Goal: Information Seeking & Learning: Learn about a topic

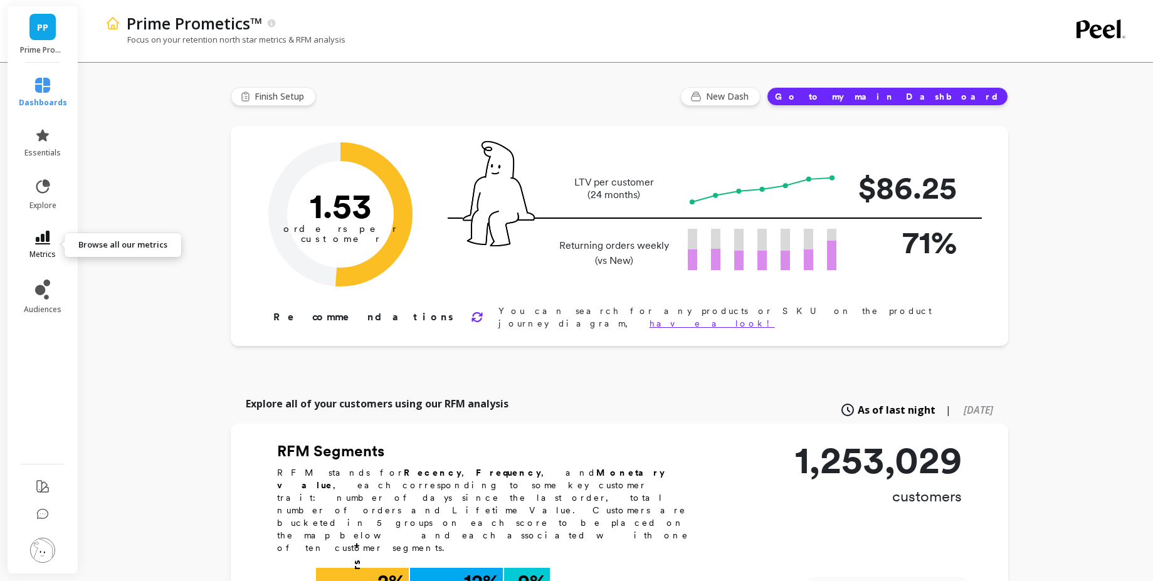
click at [35, 243] on icon at bounding box center [42, 238] width 15 height 14
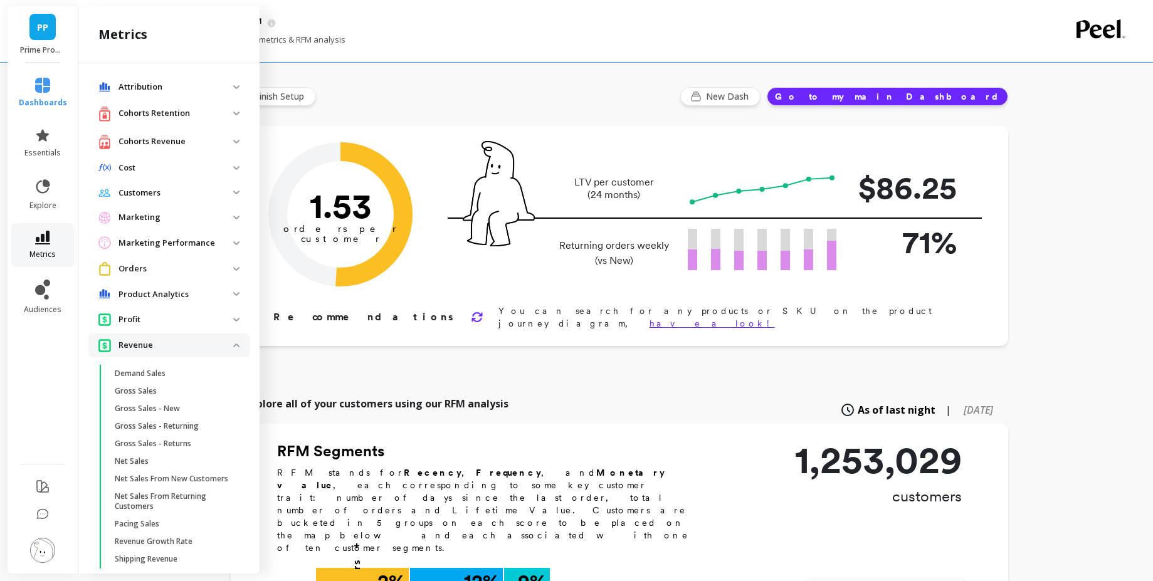
scroll to position [115, 0]
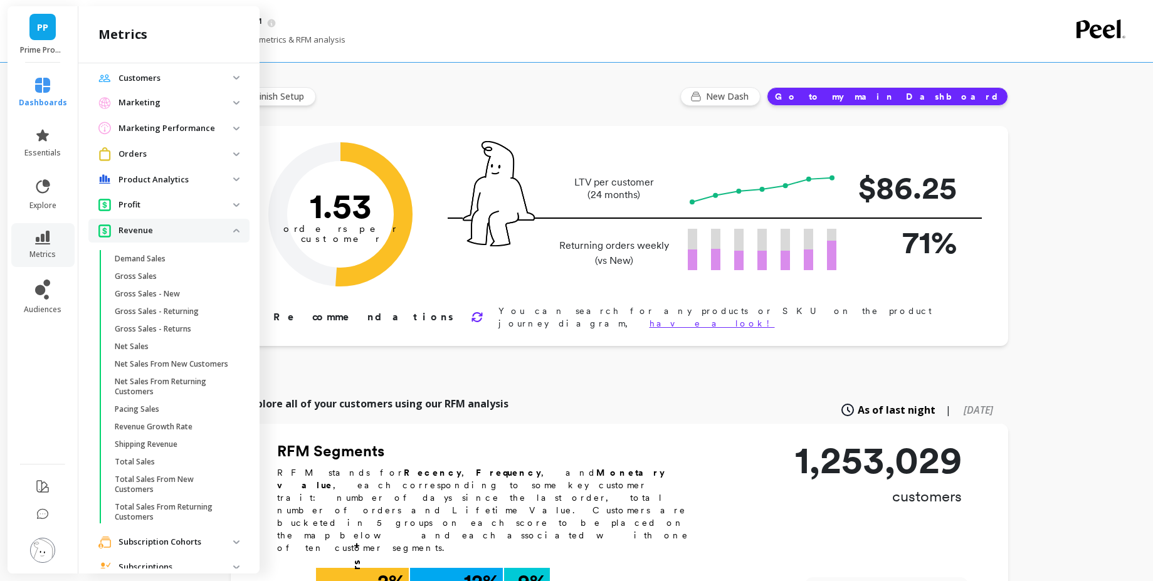
click at [168, 235] on p "Revenue" at bounding box center [176, 231] width 115 height 13
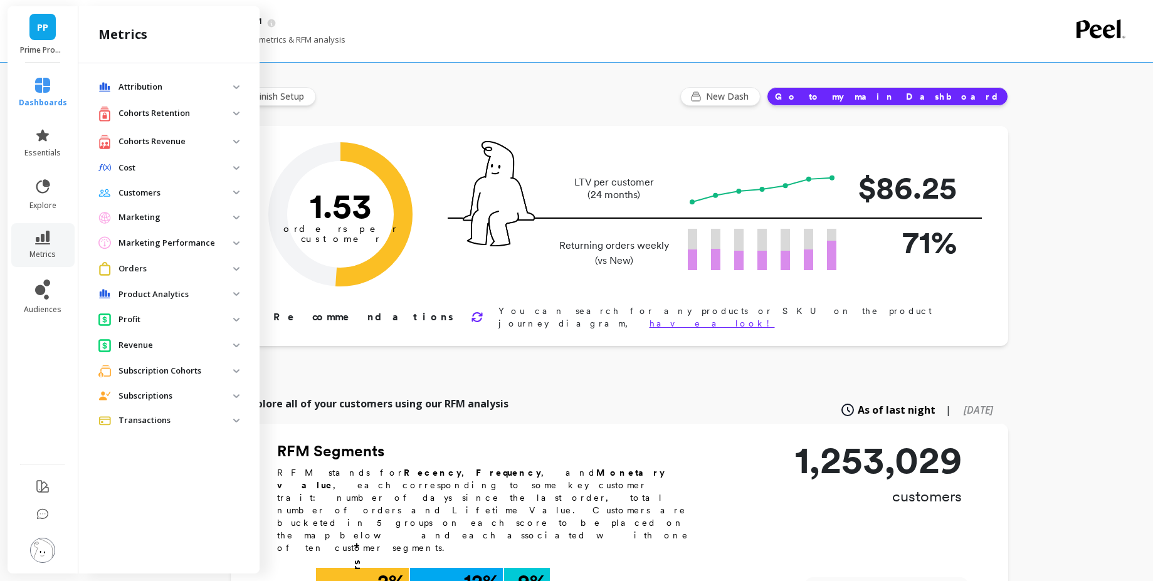
scroll to position [724, 0]
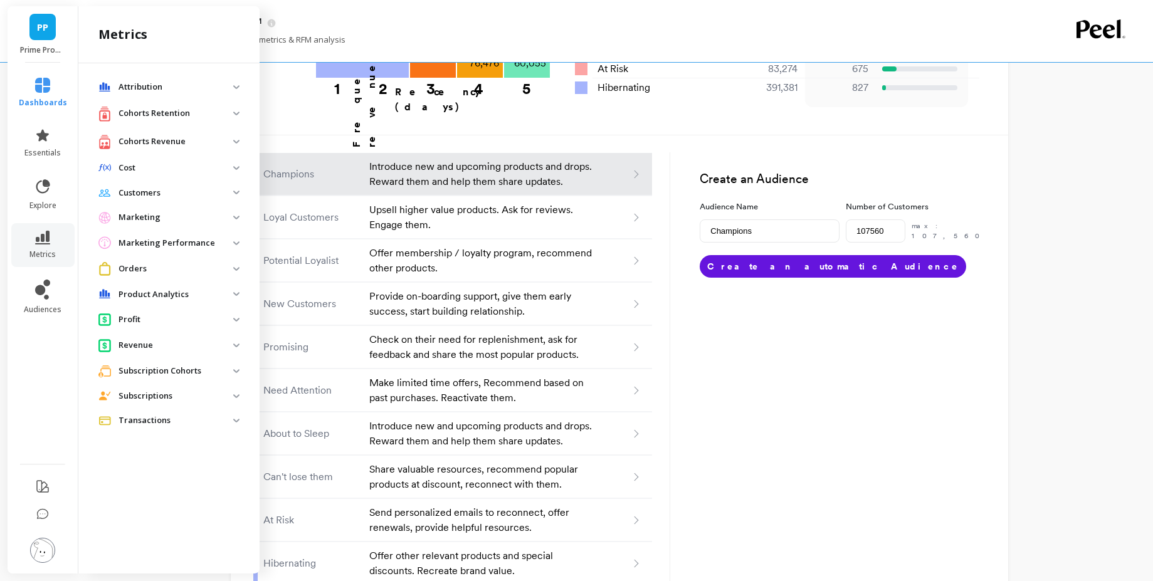
click at [187, 397] on p "Subscriptions" at bounding box center [176, 396] width 115 height 13
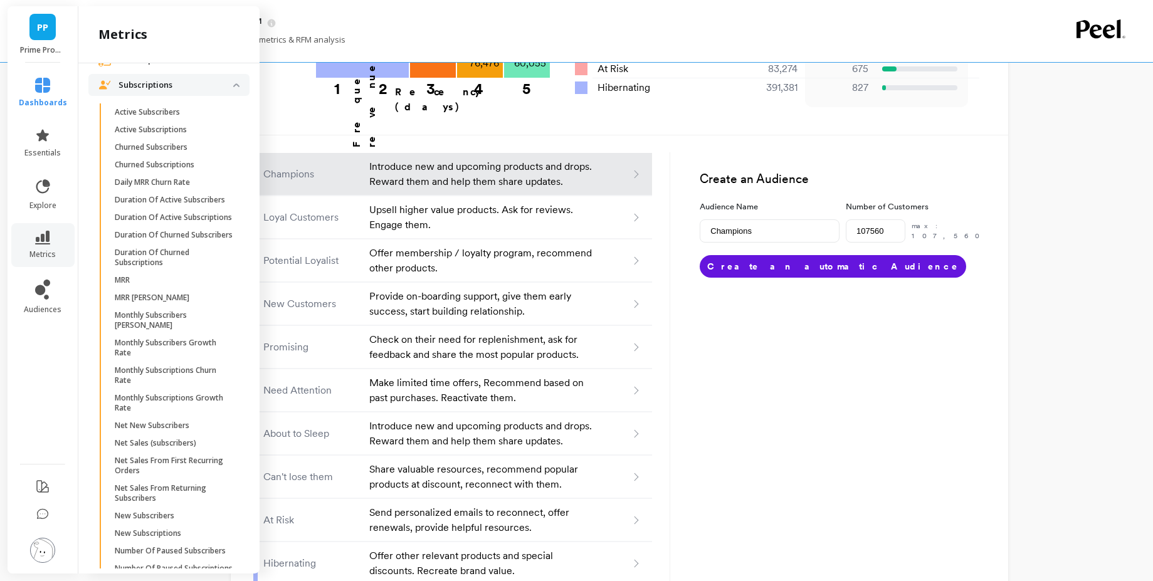
scroll to position [270, 0]
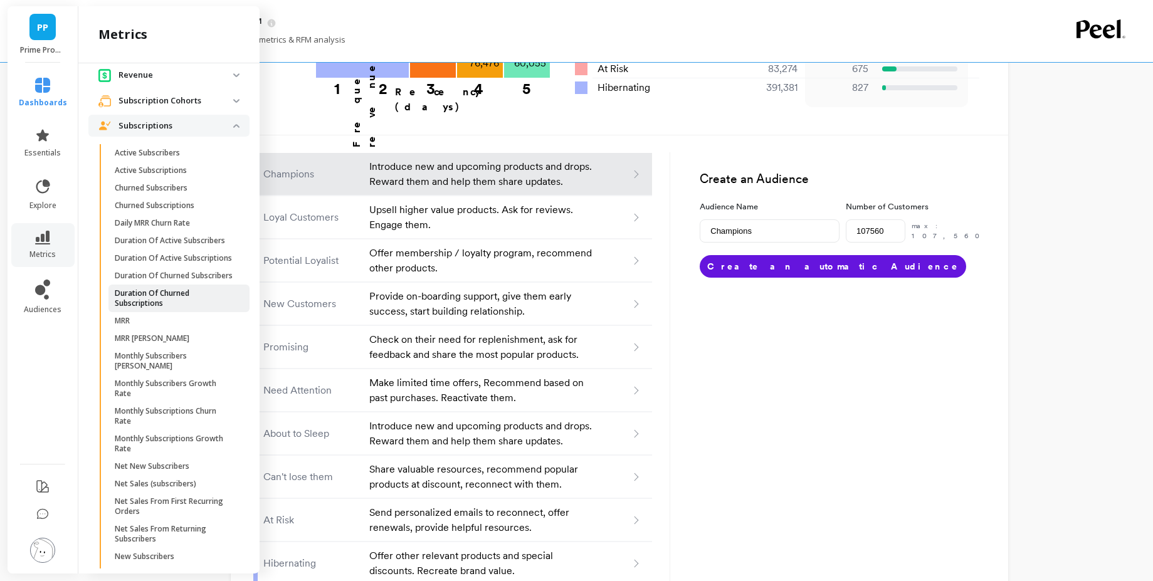
click at [194, 309] on p "Duration Of Churned Subscriptions" at bounding box center [175, 298] width 120 height 20
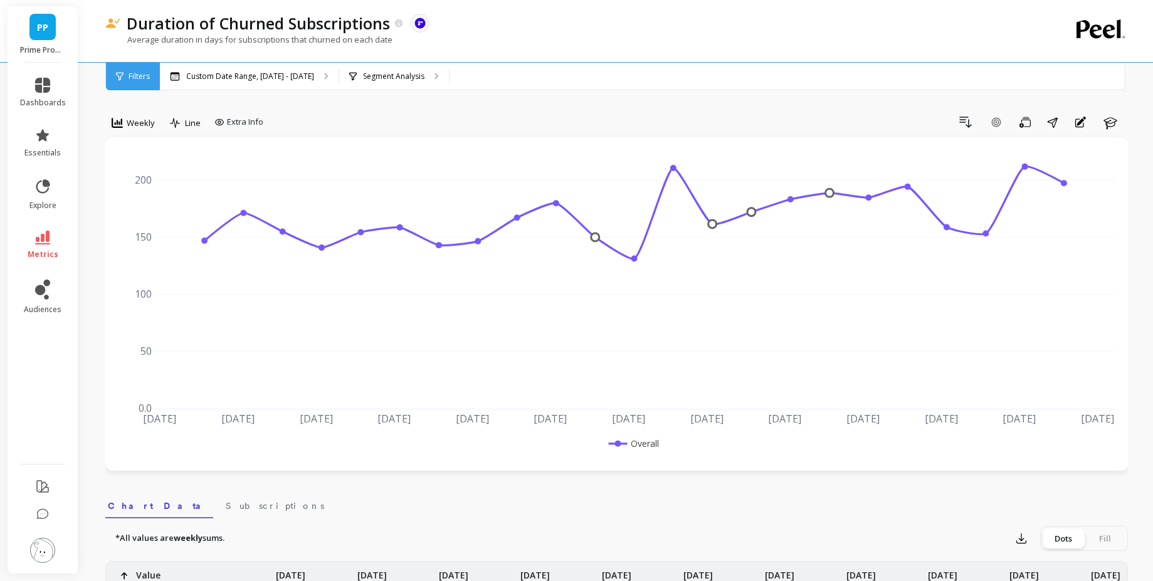
click at [145, 118] on span "Weekly" at bounding box center [141, 123] width 28 height 12
click at [142, 218] on div "Monthly" at bounding box center [151, 223] width 71 height 12
click at [139, 124] on span "Weekly" at bounding box center [141, 123] width 28 height 12
click at [170, 226] on div "Monthly" at bounding box center [151, 223] width 71 height 12
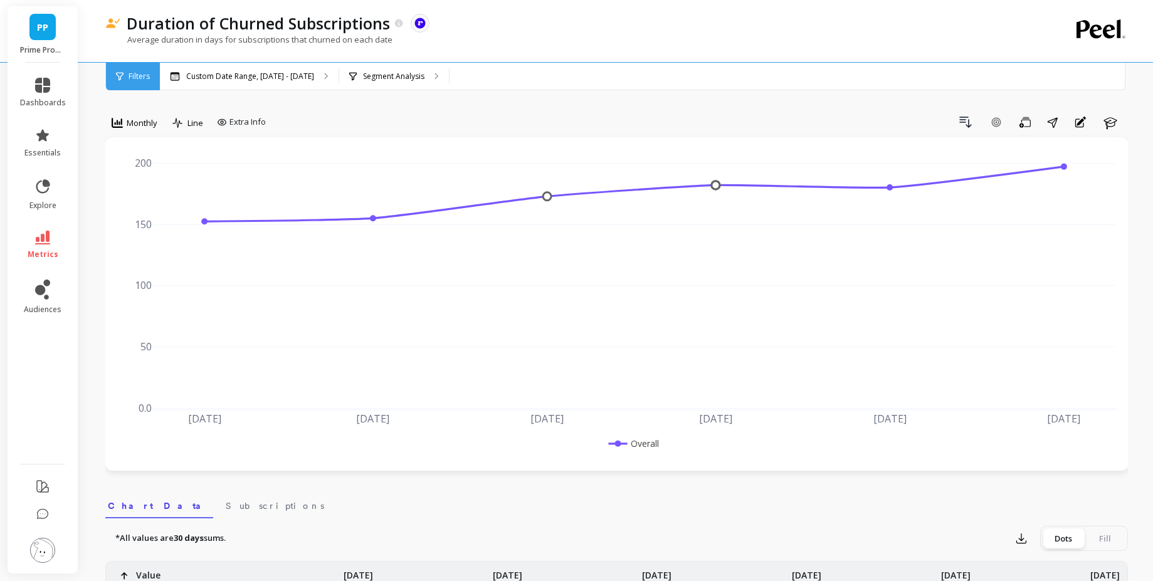
click at [43, 31] on span "PP" at bounding box center [42, 27] width 11 height 14
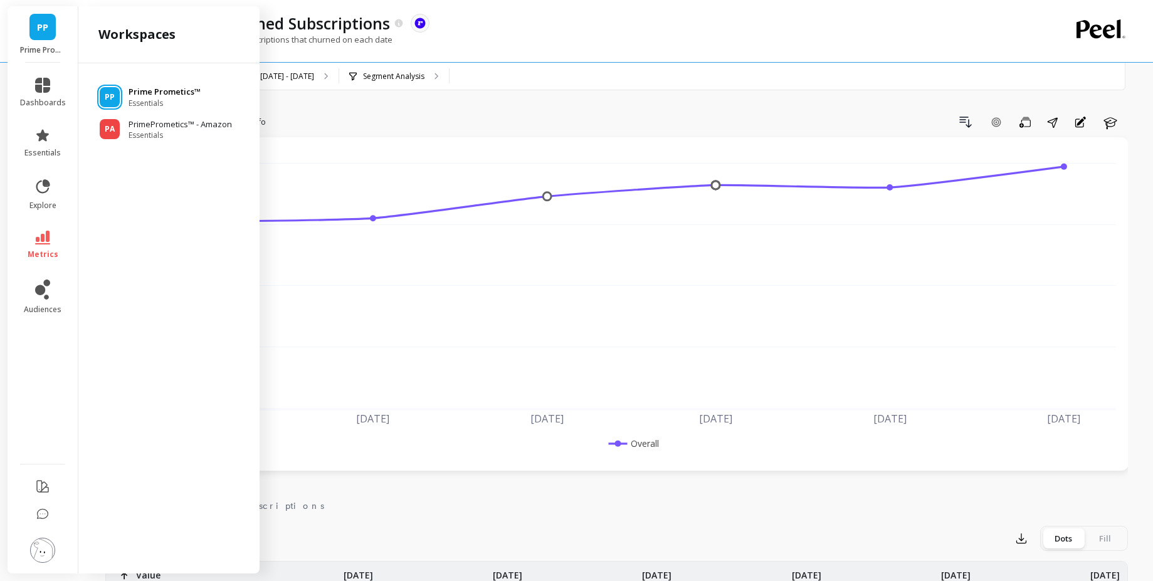
click at [141, 96] on p "Prime Prometics™" at bounding box center [165, 92] width 72 height 13
click at [121, 100] on div "PP Prime Prometics™ Essentials" at bounding box center [168, 97] width 161 height 23
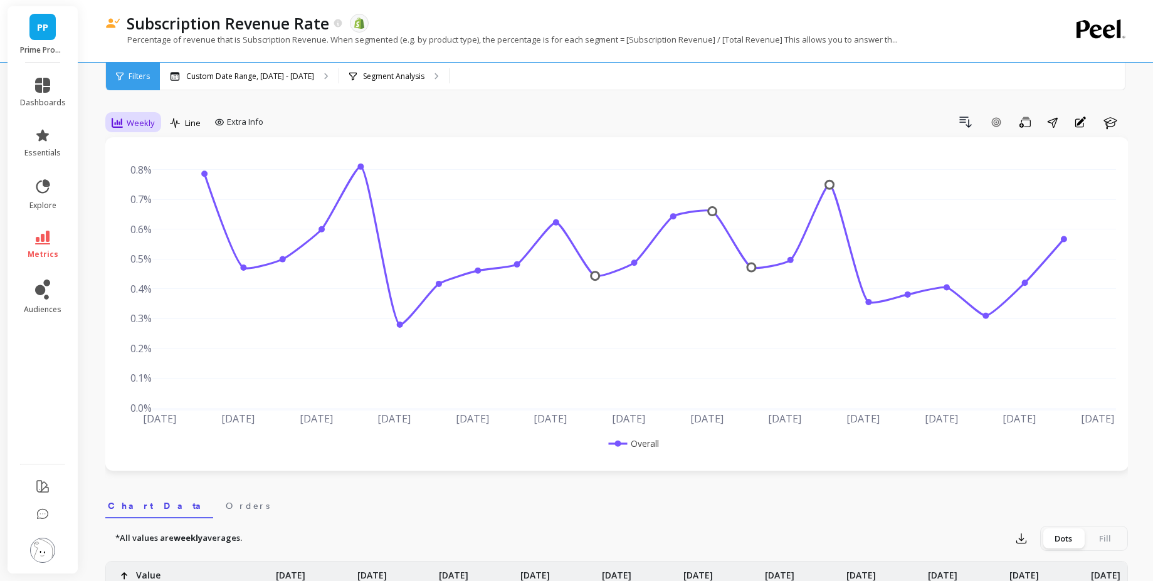
click at [147, 120] on span "Weekly" at bounding box center [141, 123] width 28 height 12
click at [149, 227] on div "Monthly" at bounding box center [151, 223] width 71 height 12
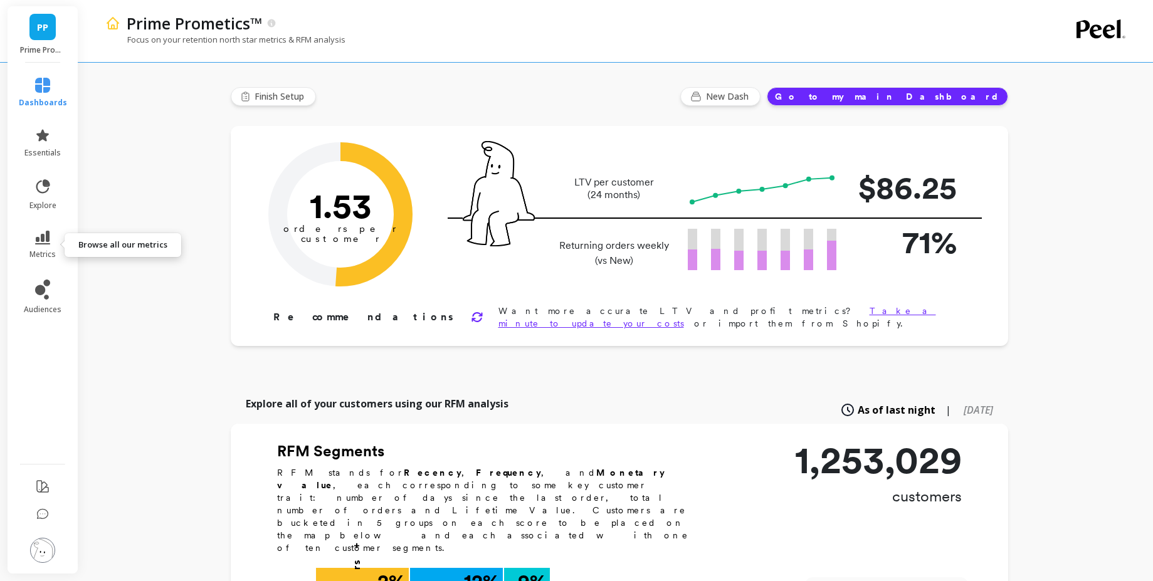
click at [45, 235] on icon at bounding box center [42, 238] width 15 height 14
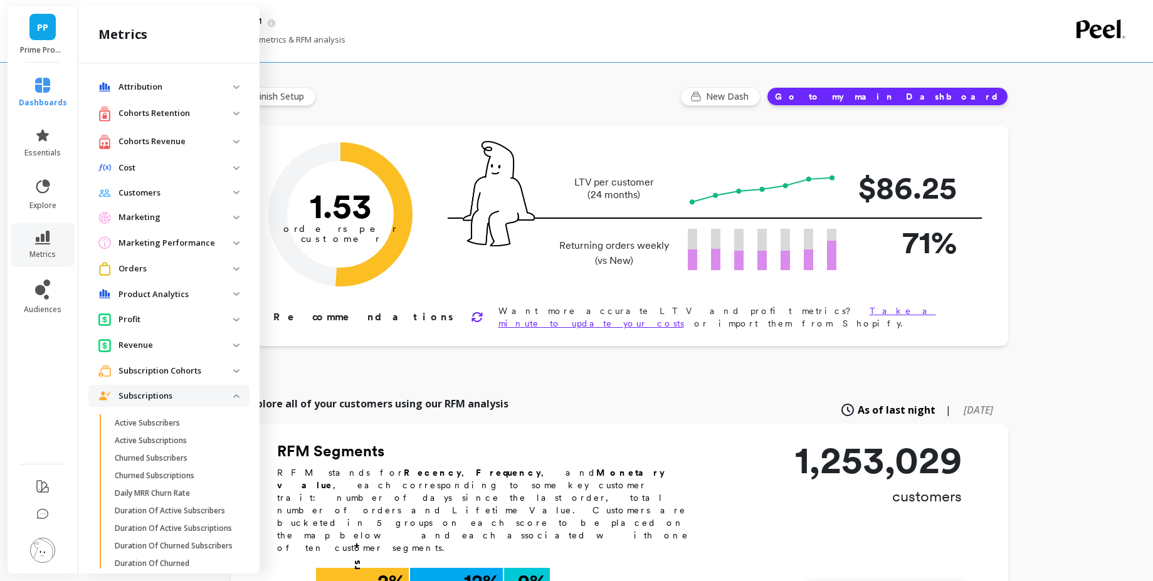
click at [168, 339] on div "Revenue" at bounding box center [165, 345] width 135 height 13
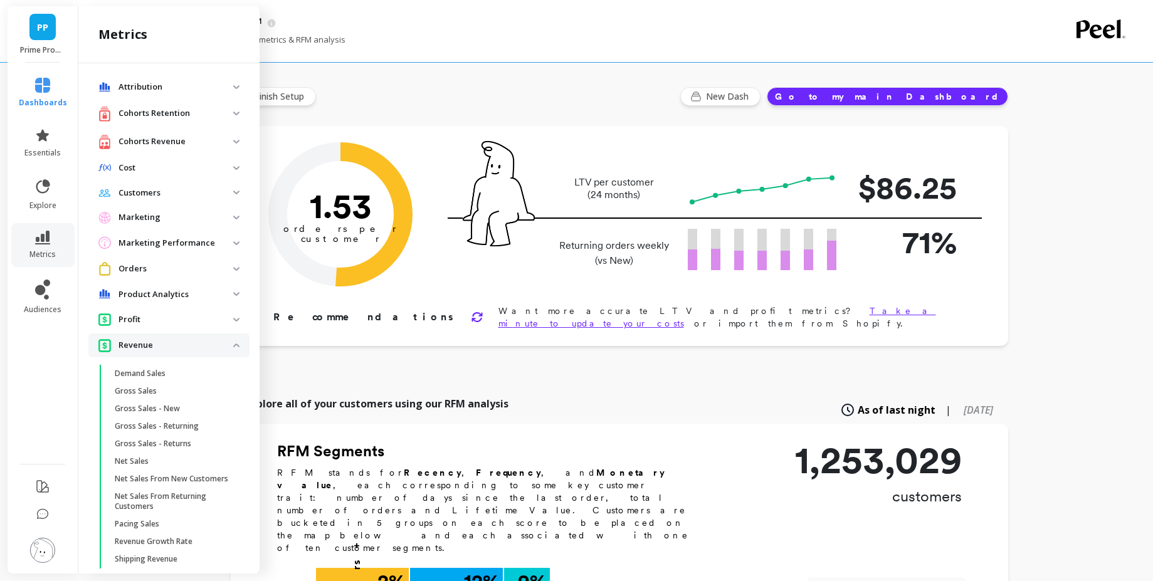
click at [177, 348] on p "Revenue" at bounding box center [176, 345] width 115 height 13
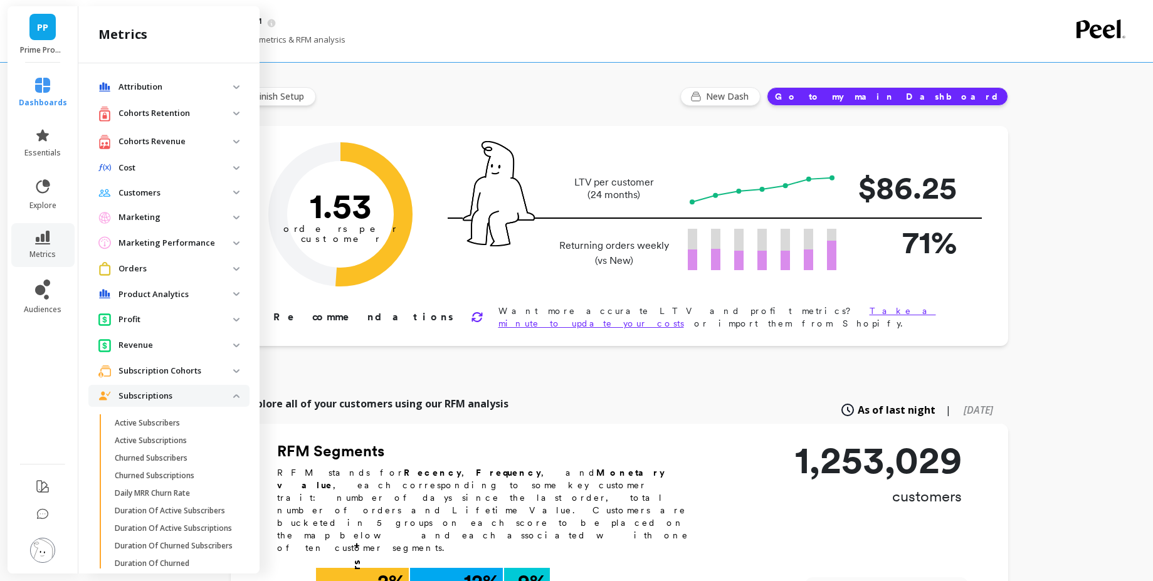
click at [198, 390] on p "Subscriptions" at bounding box center [176, 396] width 115 height 13
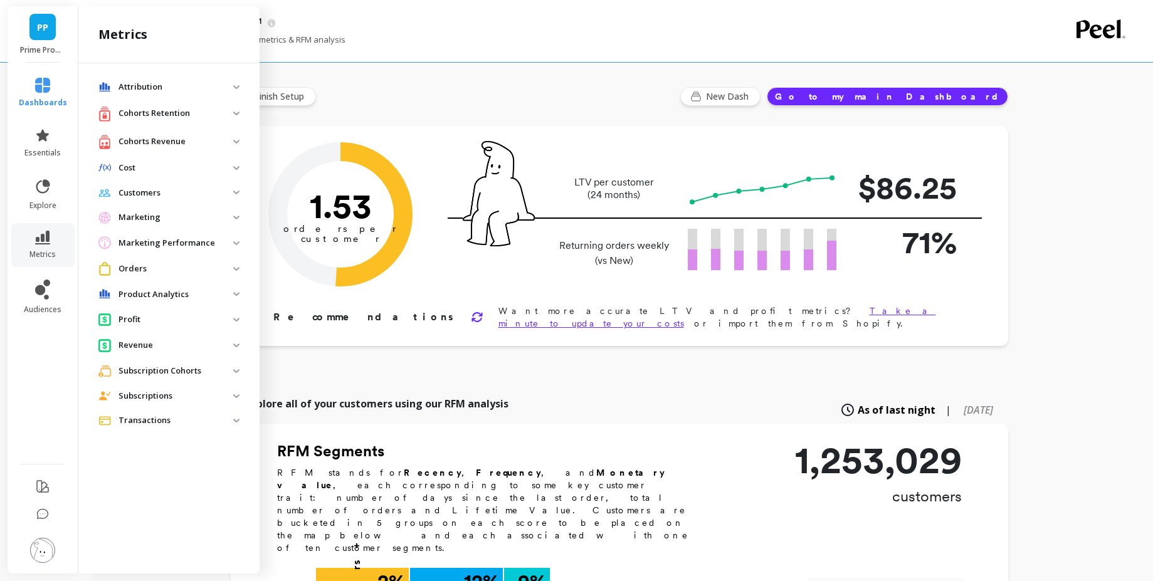
click at [176, 169] on p "Cost" at bounding box center [176, 168] width 115 height 13
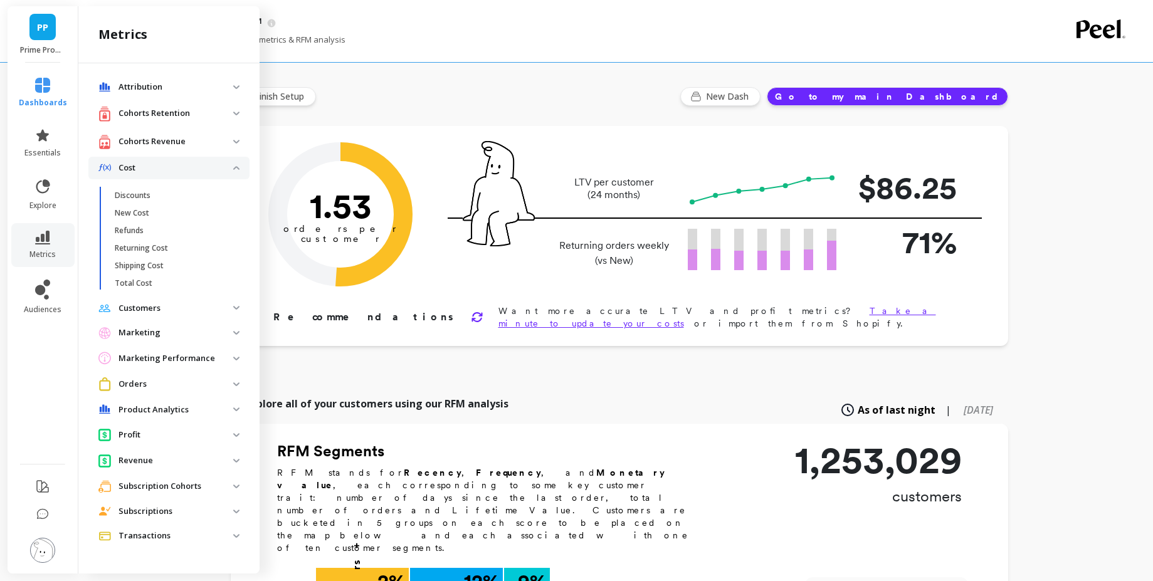
click at [164, 167] on p "Cost" at bounding box center [176, 168] width 115 height 13
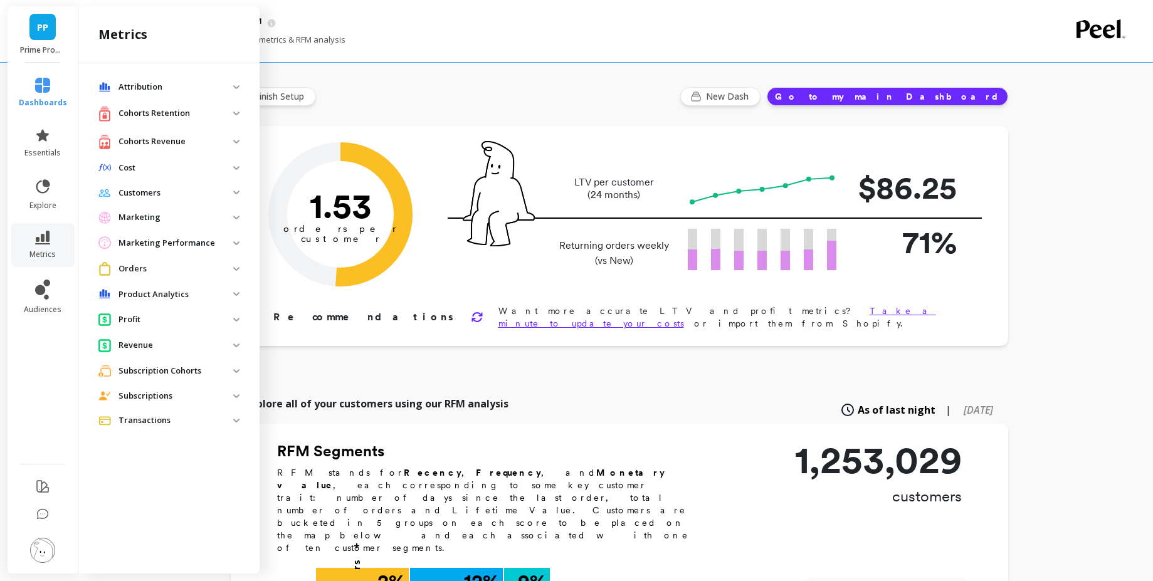
click at [165, 221] on p "Marketing" at bounding box center [176, 217] width 115 height 13
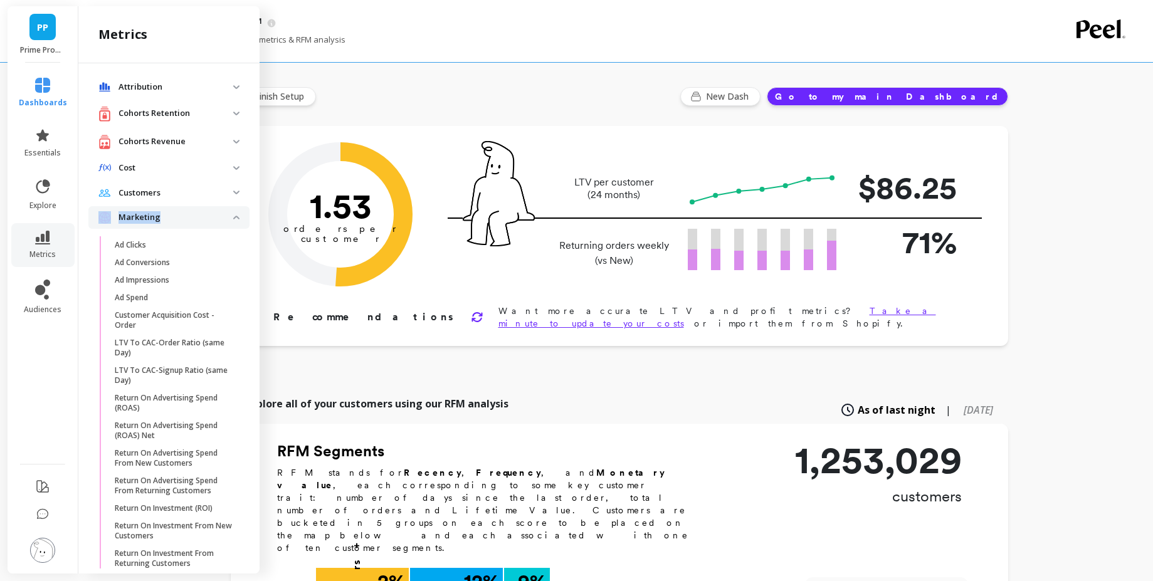
click at [165, 221] on p "Marketing" at bounding box center [176, 217] width 115 height 13
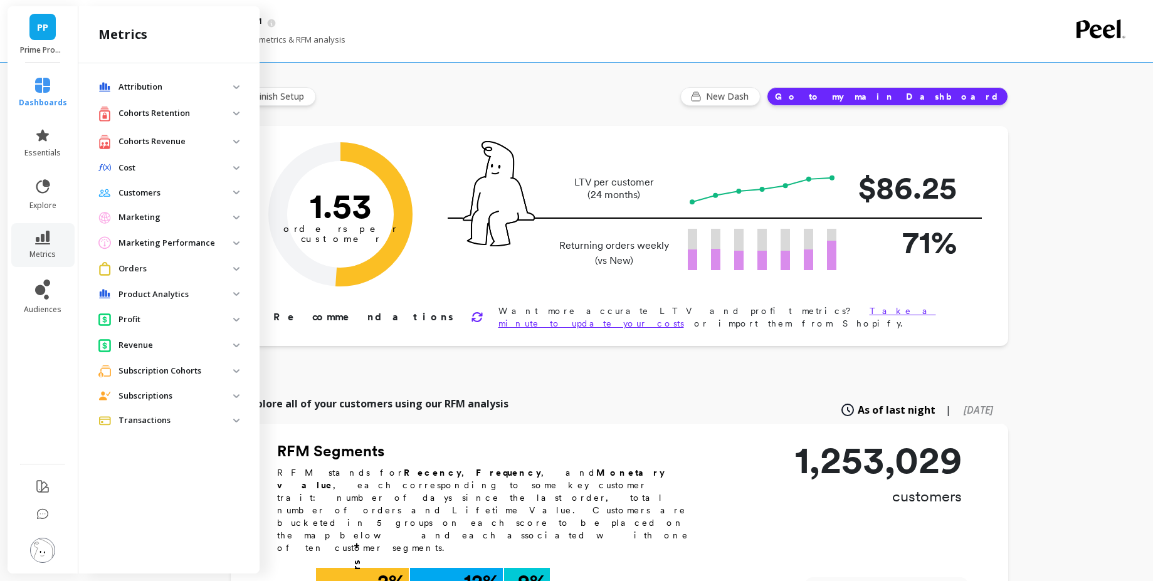
click at [176, 263] on p "Orders" at bounding box center [176, 269] width 115 height 13
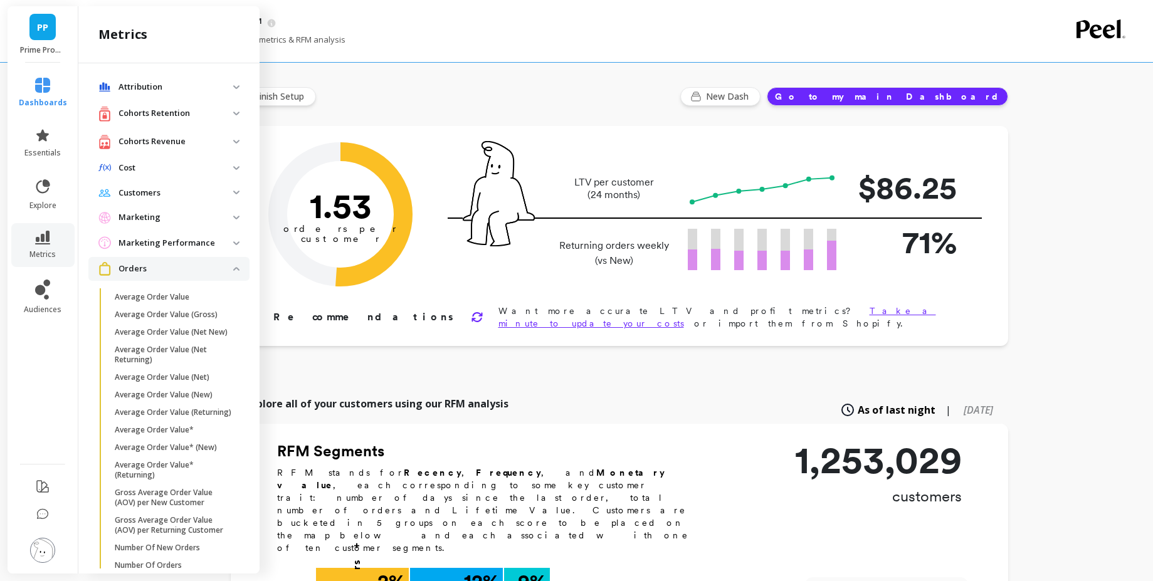
click at [196, 267] on p "Orders" at bounding box center [176, 269] width 115 height 13
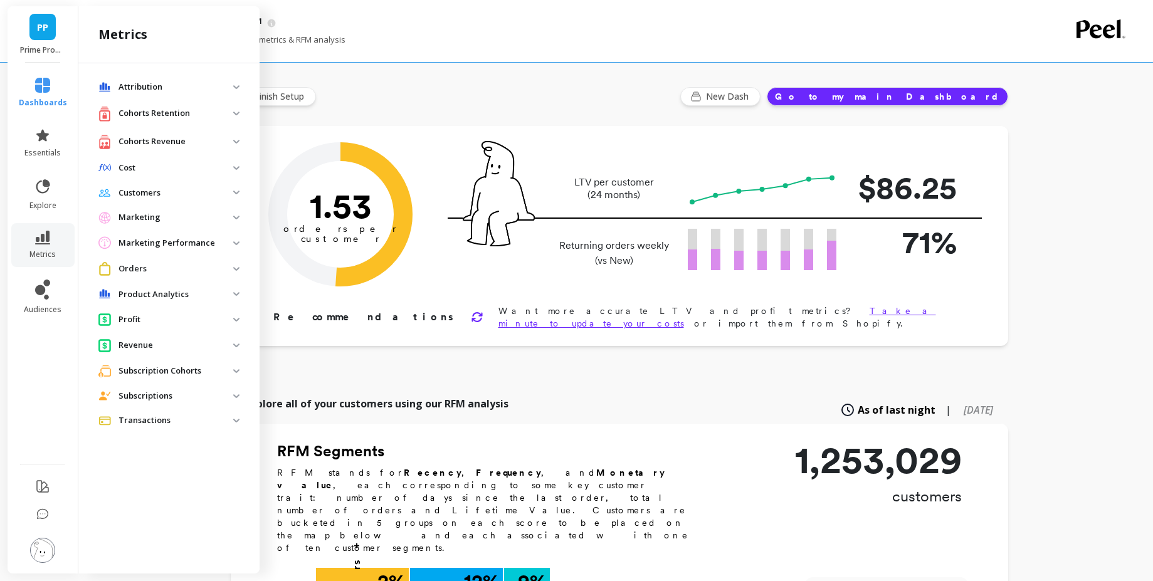
click at [161, 345] on p "Revenue" at bounding box center [176, 345] width 115 height 13
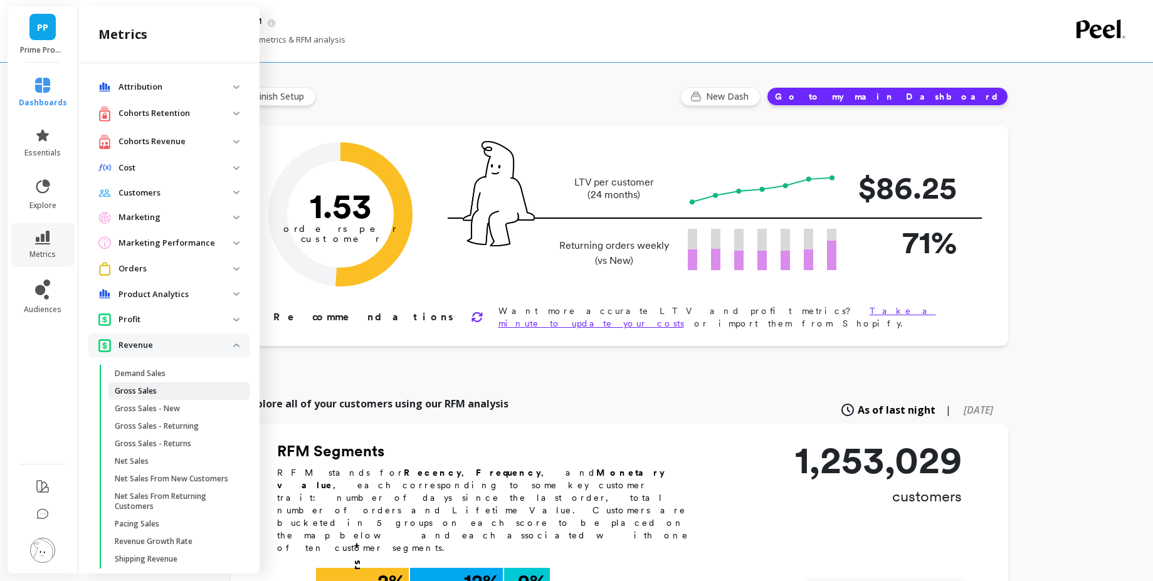
click at [145, 388] on p "Gross Sales" at bounding box center [136, 391] width 42 height 10
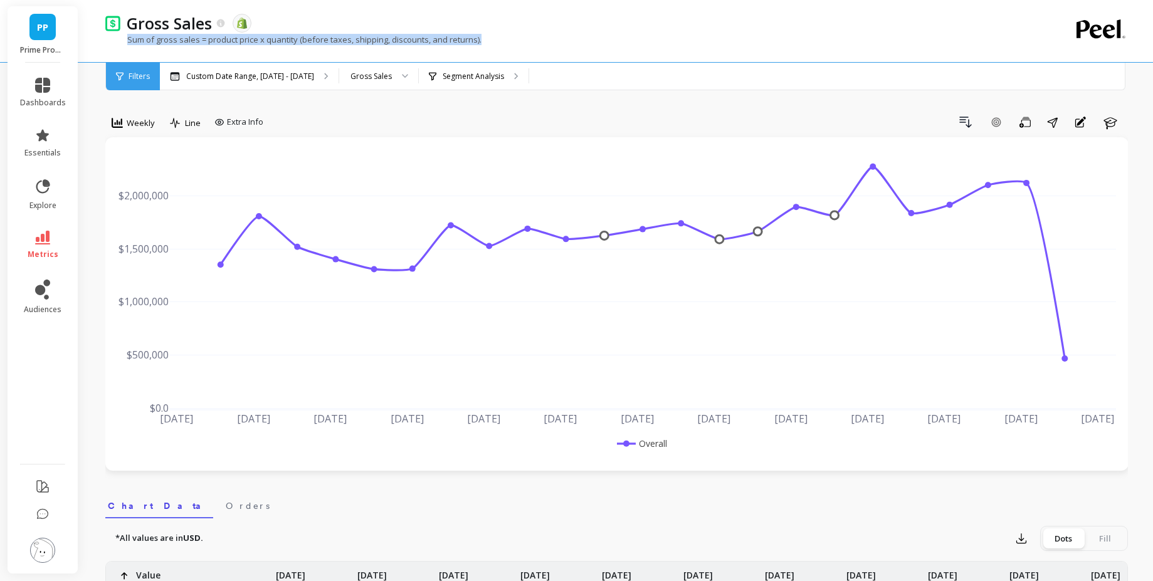
click at [127, 43] on div "Sum of gross sales = product price x quantity (before taxes, shipping, discount…" at bounding box center [565, 46] width 920 height 24
click at [431, 143] on div "[DATE] Apr [DATE] [DATE] May [DATE] [DATE] Jun [DATE] [DATE] [DATE] Aug [DATE] …" at bounding box center [616, 304] width 1023 height 334
click at [142, 120] on span "Weekly" at bounding box center [141, 123] width 28 height 12
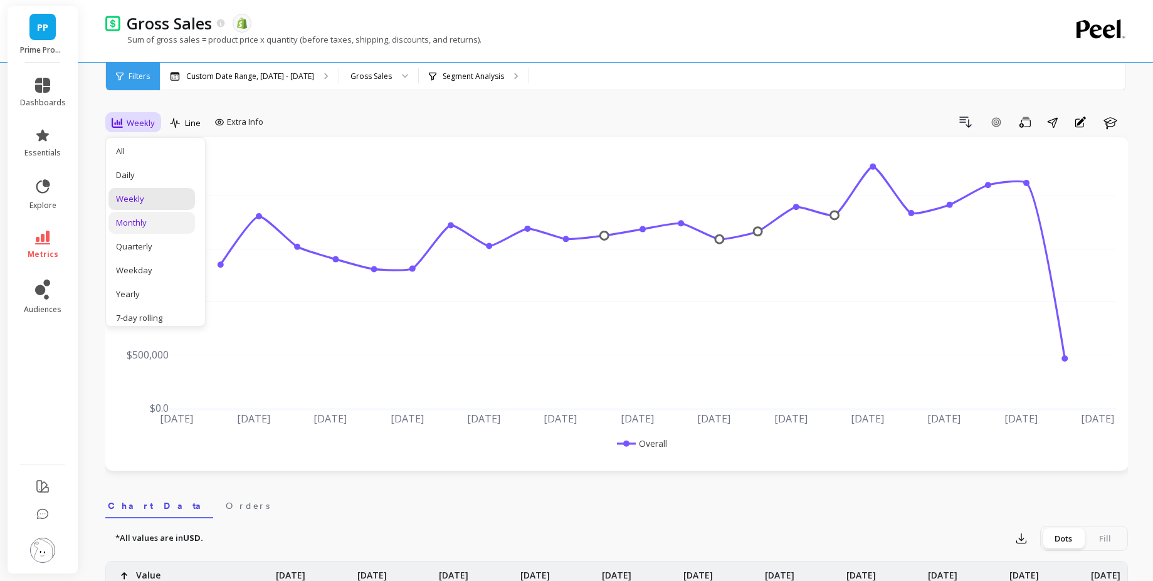
click at [139, 229] on div "Monthly" at bounding box center [151, 223] width 87 height 22
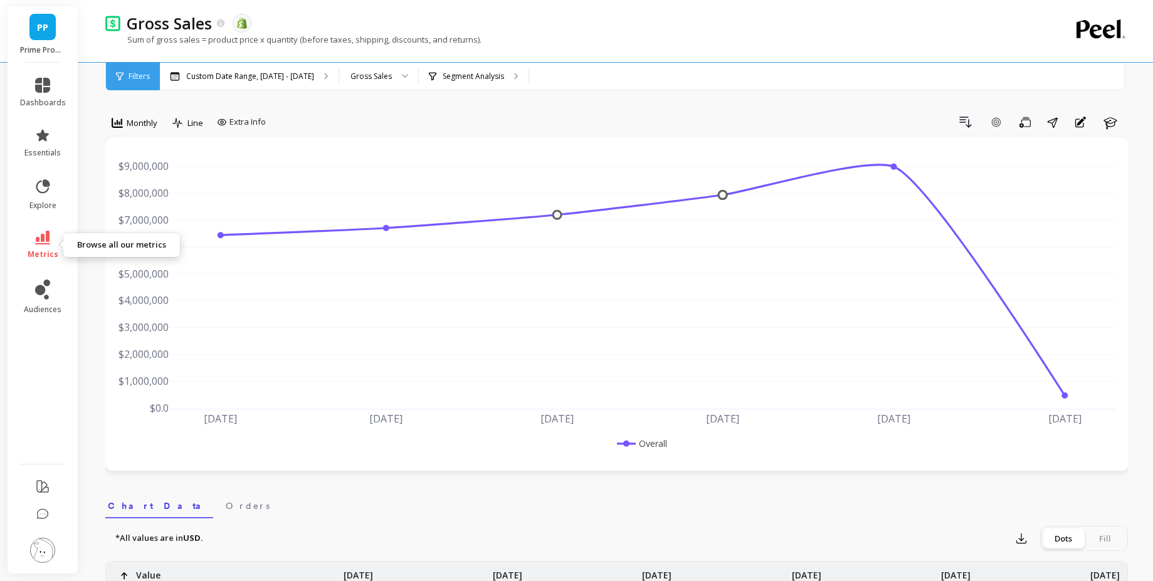
click at [38, 241] on icon at bounding box center [42, 238] width 15 height 14
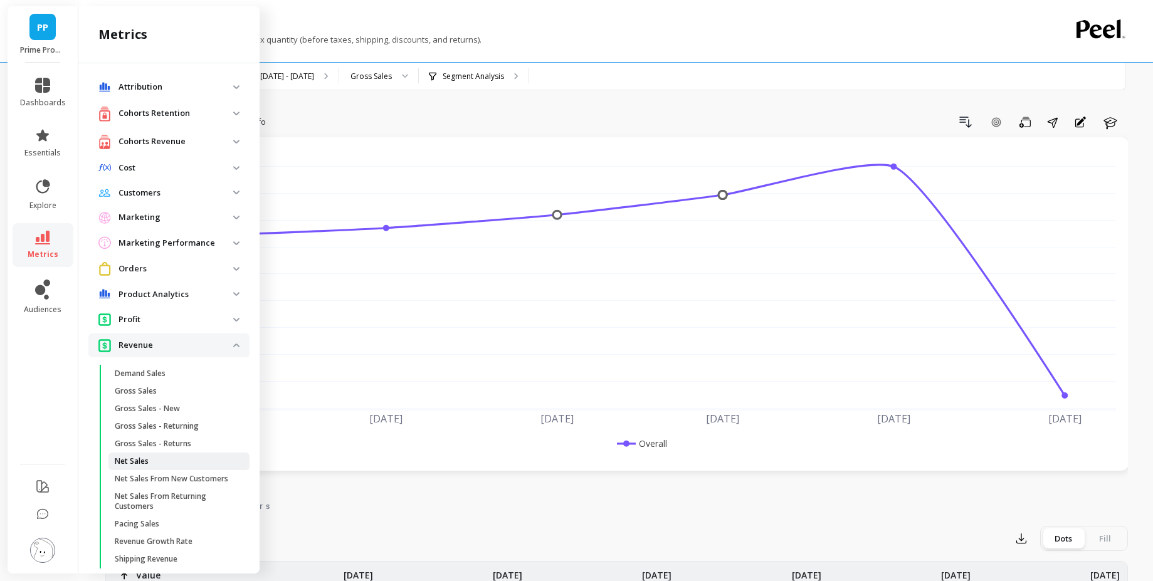
click at [140, 457] on p "Net Sales" at bounding box center [132, 462] width 34 height 10
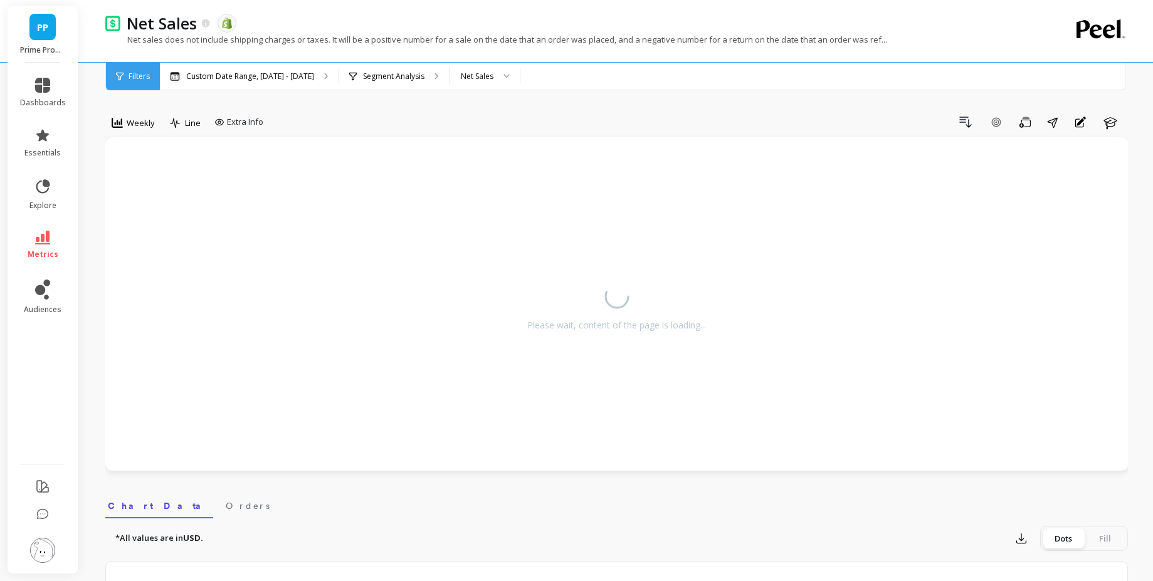
click at [43, 250] on span "metrics" at bounding box center [43, 255] width 31 height 10
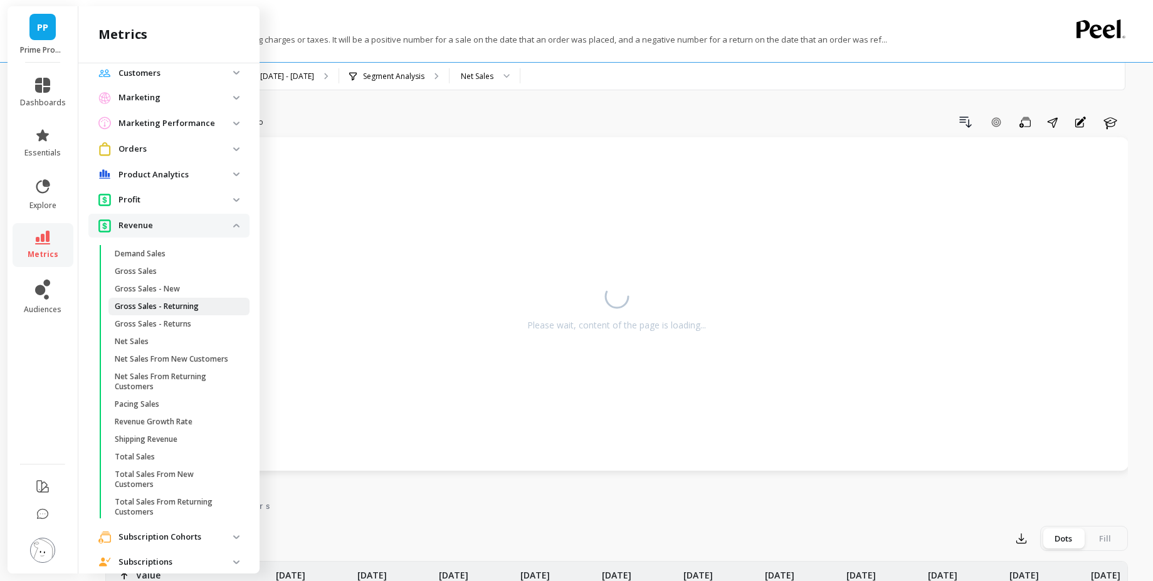
scroll to position [174, 0]
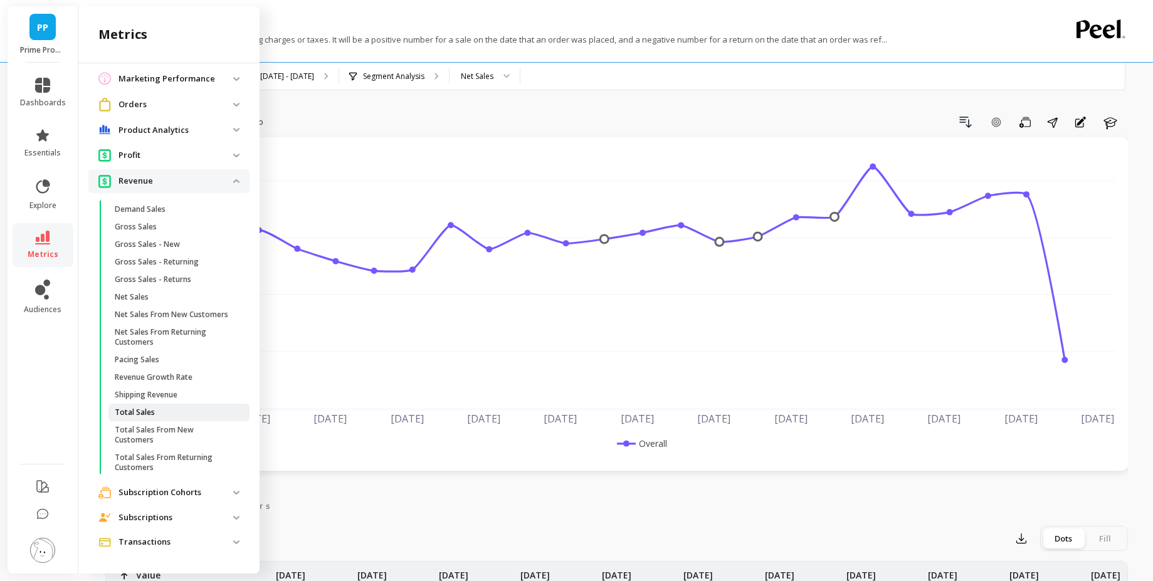
click at [148, 409] on p "Total Sales" at bounding box center [135, 413] width 40 height 10
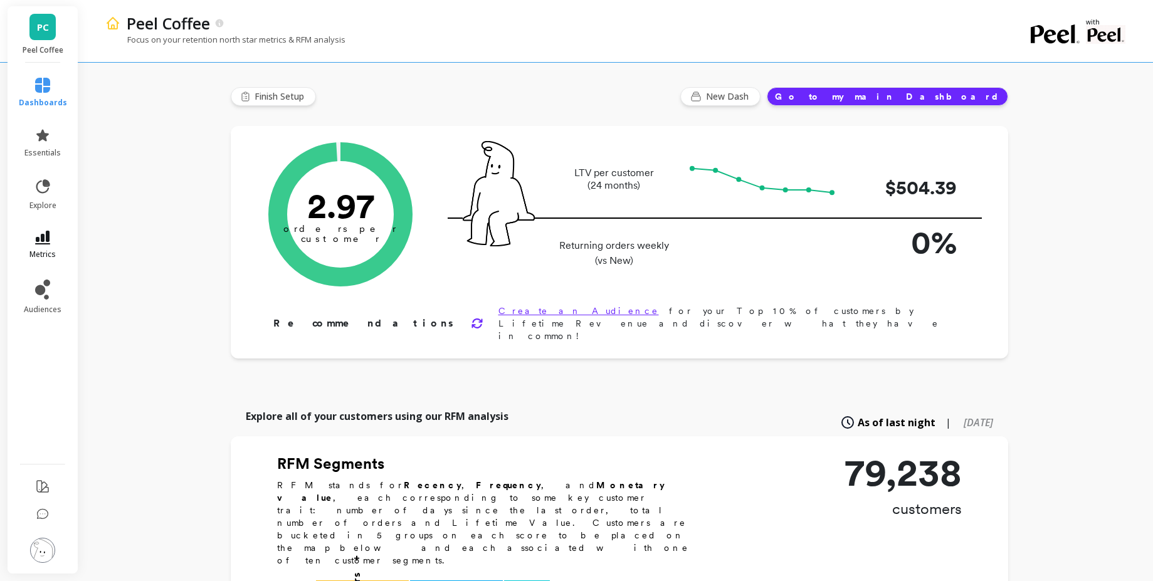
click at [47, 245] on link "metrics" at bounding box center [43, 245] width 48 height 29
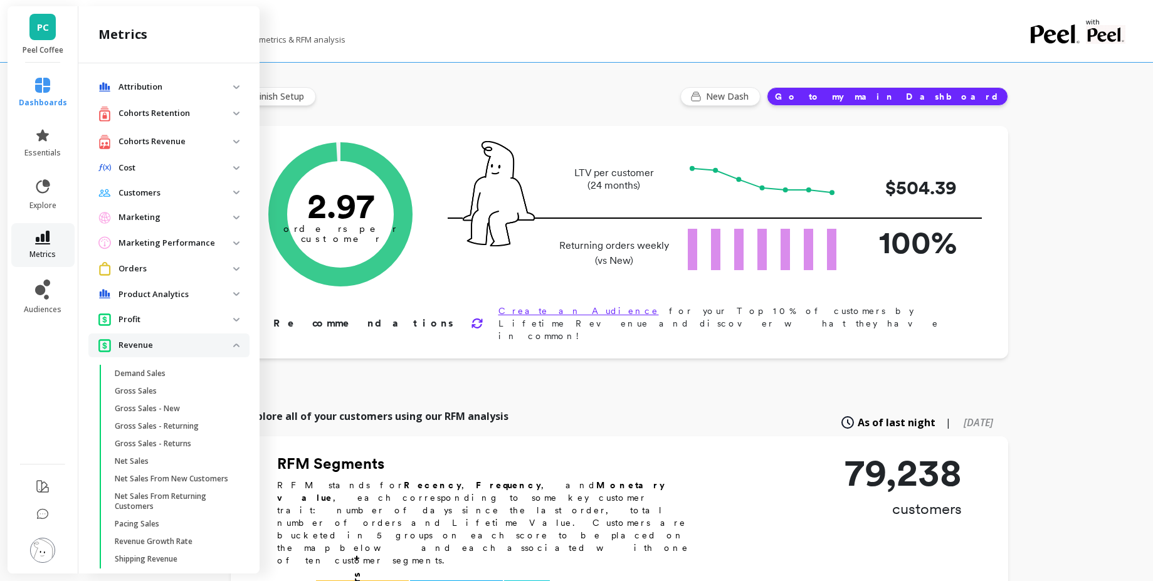
scroll to position [174, 0]
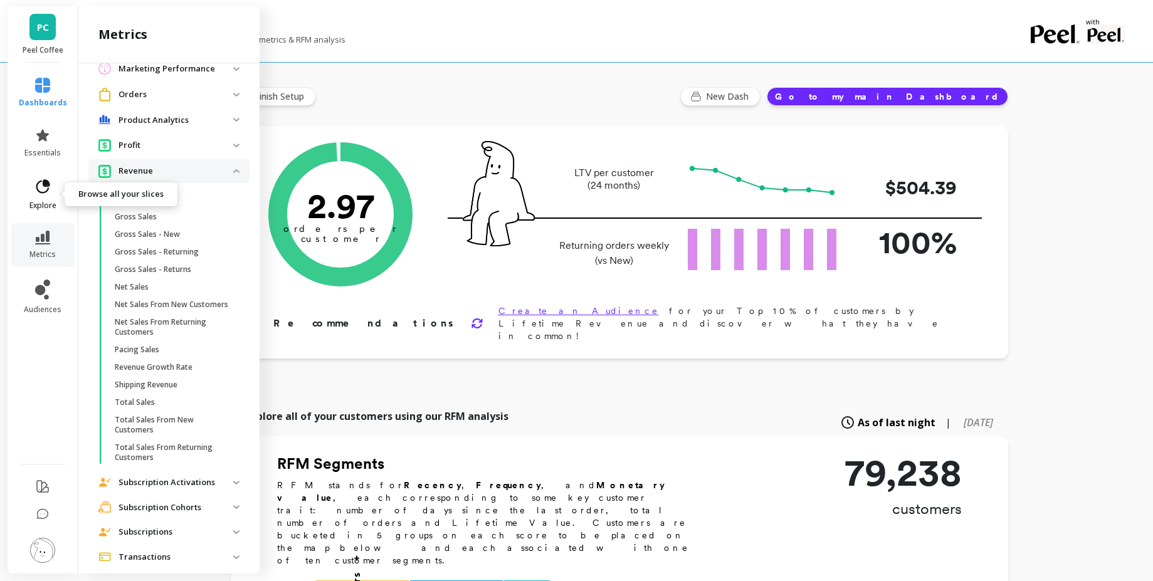
click at [43, 199] on link "explore" at bounding box center [43, 194] width 48 height 33
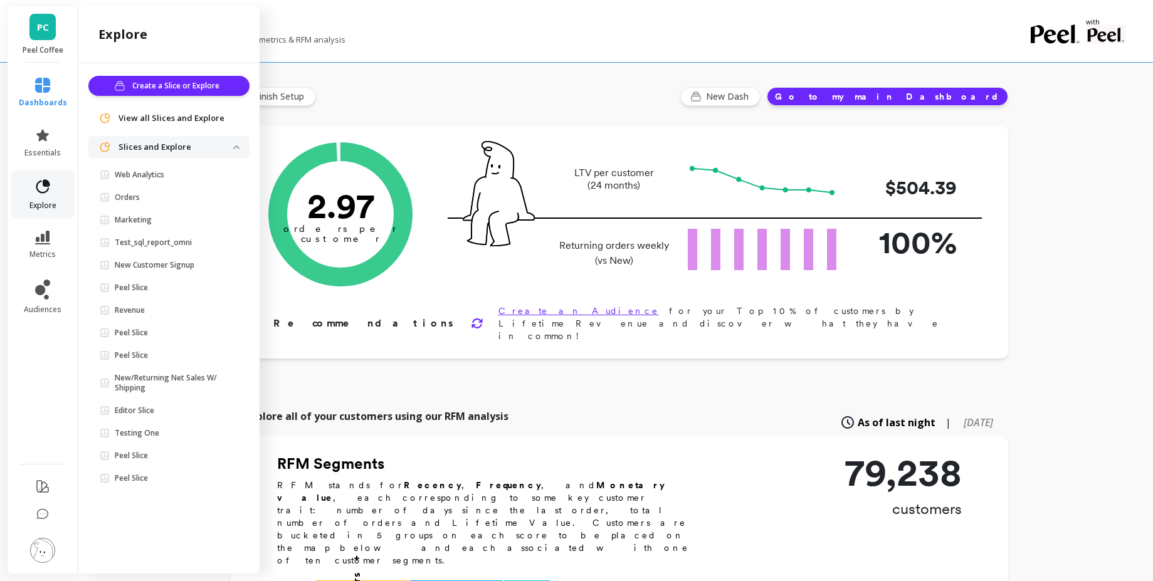
scroll to position [0, 0]
click at [44, 245] on link "metrics" at bounding box center [43, 245] width 48 height 29
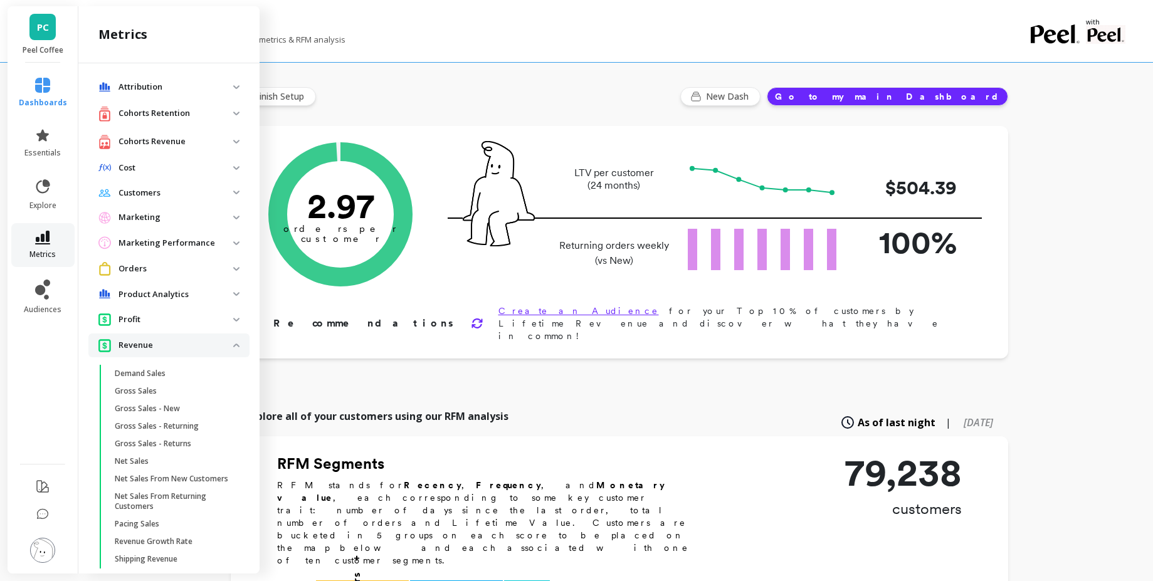
scroll to position [174, 0]
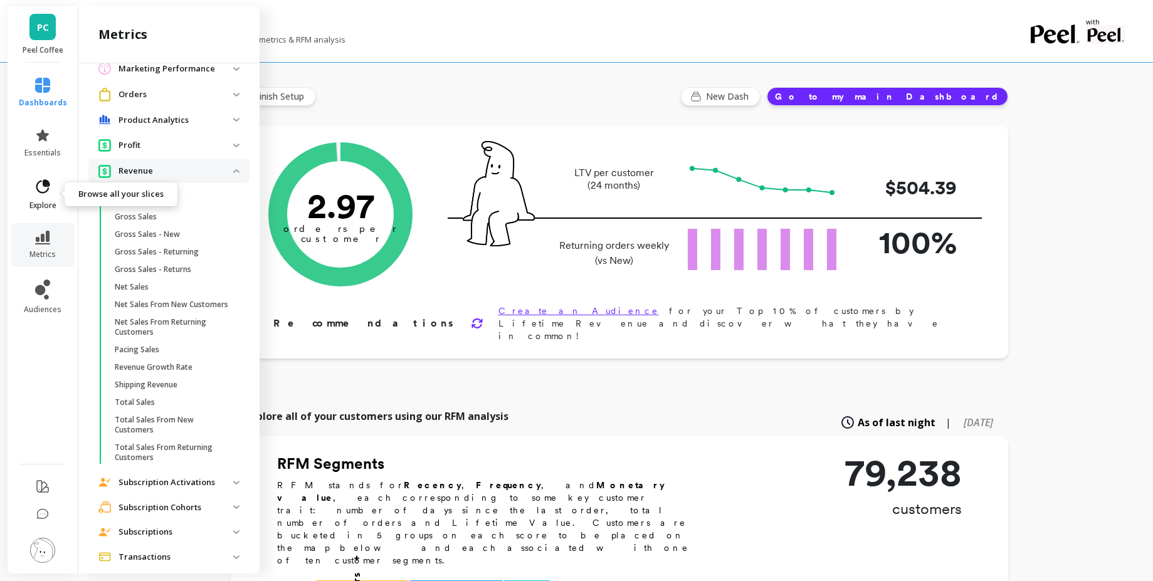
click at [51, 194] on icon at bounding box center [43, 187] width 18 height 18
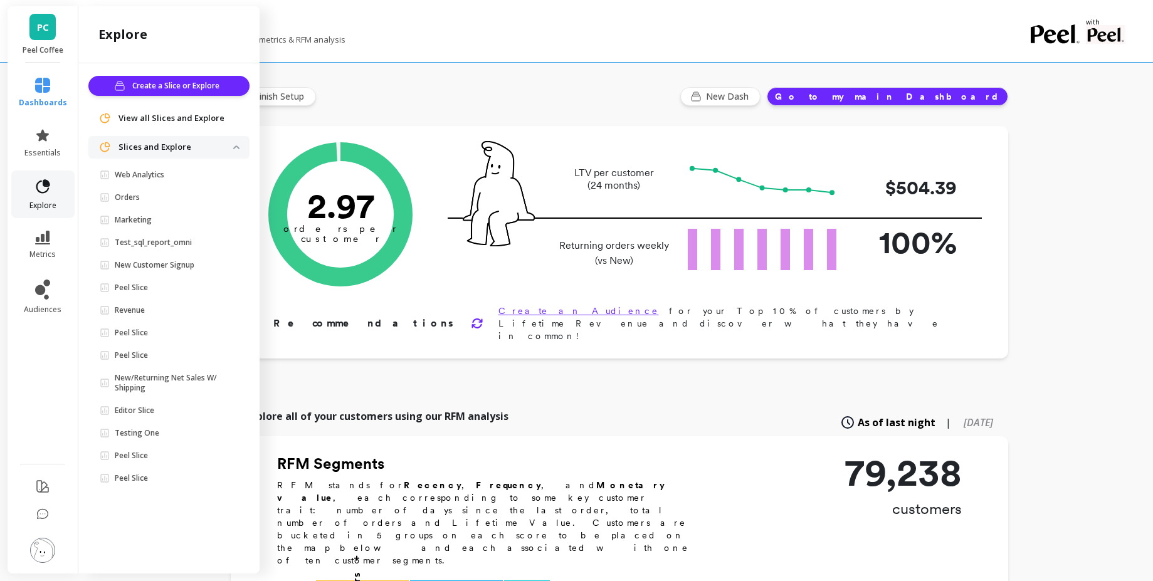
scroll to position [0, 0]
click at [150, 318] on link "Revenue" at bounding box center [171, 311] width 156 height 18
